Goal: Task Accomplishment & Management: Manage account settings

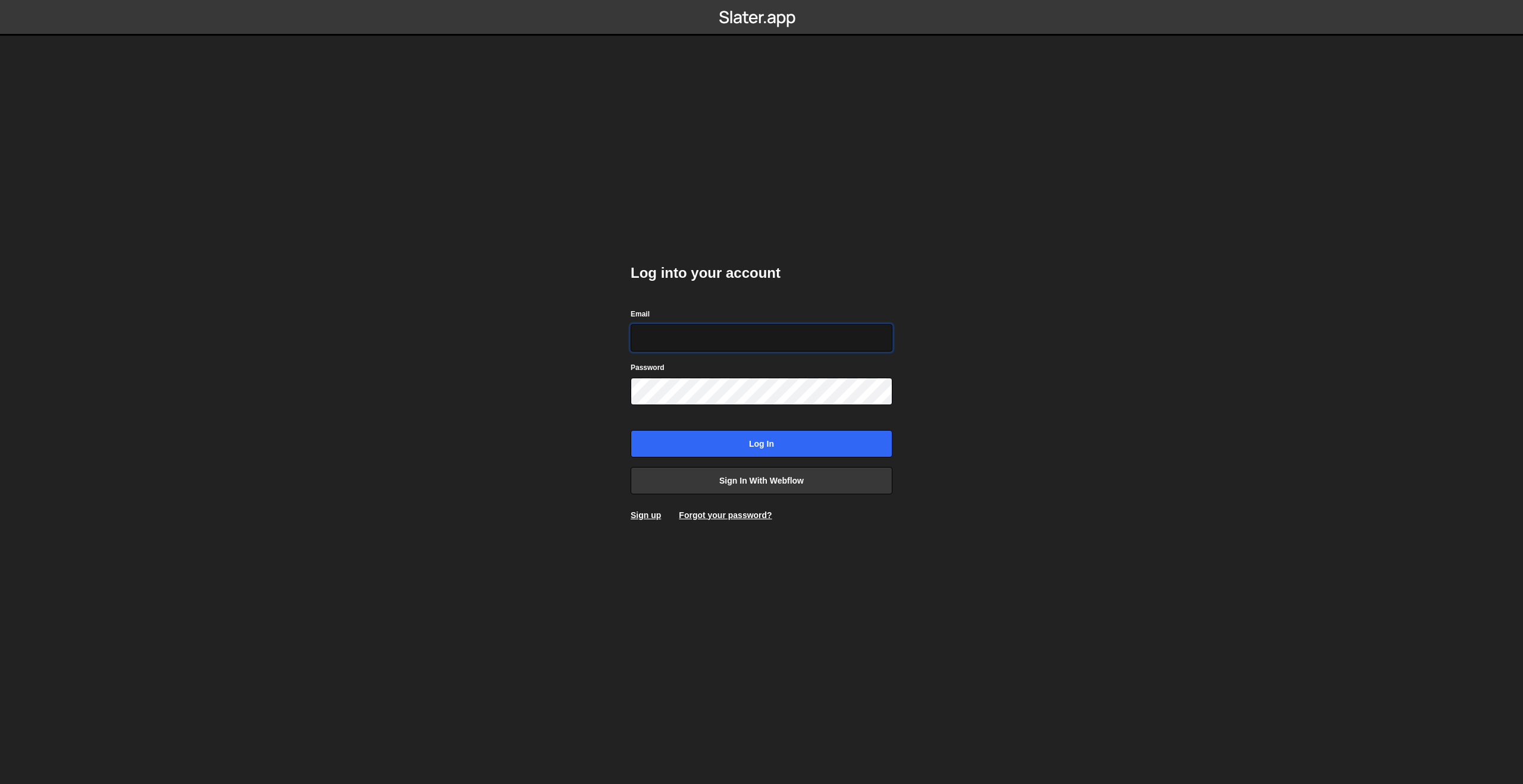
type input "[PERSON_NAME][EMAIL_ADDRESS][DOMAIN_NAME]"
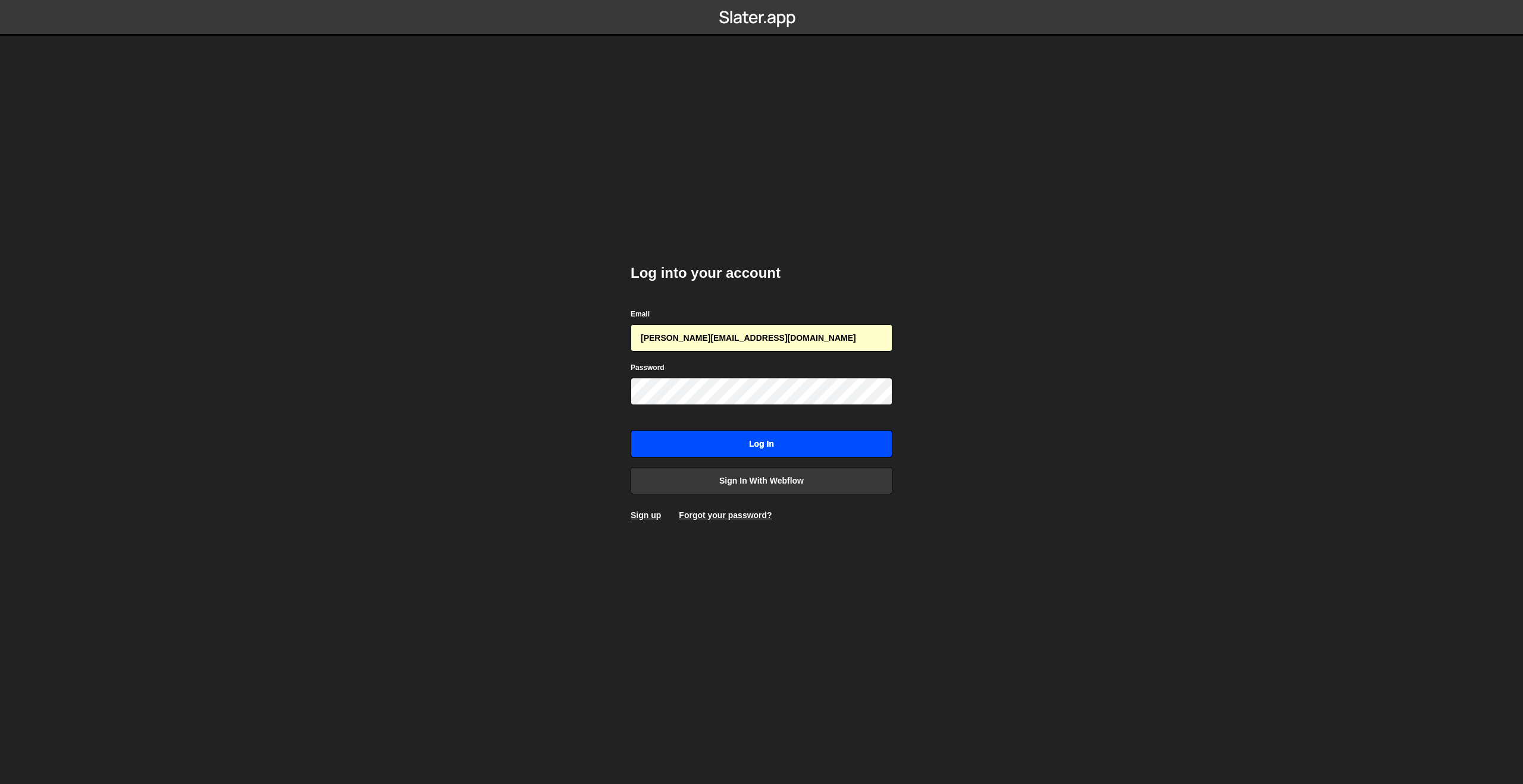
click at [705, 433] on input "Log in" at bounding box center [762, 444] width 262 height 28
